Goal: Find specific page/section: Find specific page/section

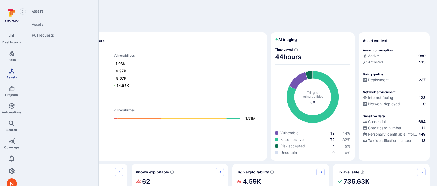
click at [12, 76] on span "Assets" at bounding box center [11, 77] width 11 height 4
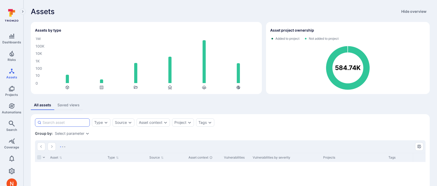
click at [68, 123] on input at bounding box center [65, 122] width 45 height 5
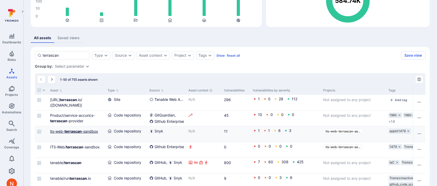
scroll to position [113, 0]
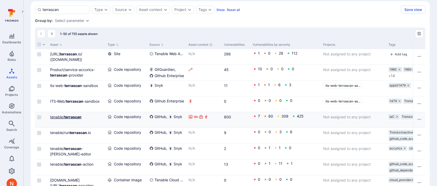
type input "terrascan"
click at [76, 118] on b "terrascan" at bounding box center [72, 117] width 17 height 4
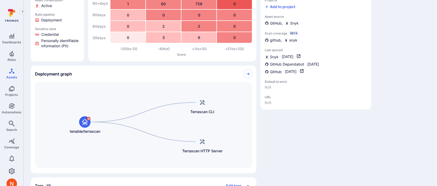
scroll to position [65, 0]
